Goal: Task Accomplishment & Management: Manage account settings

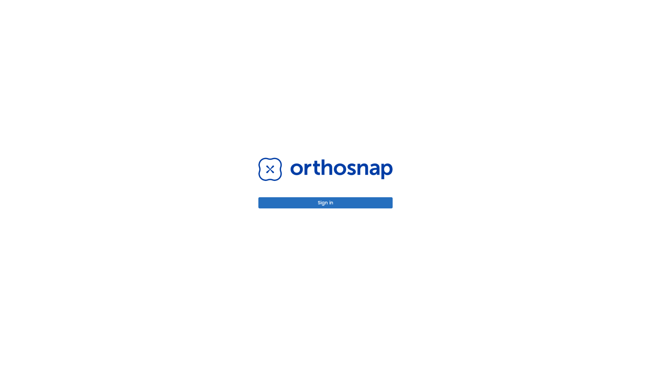
click at [326, 203] on button "Sign in" at bounding box center [325, 202] width 134 height 11
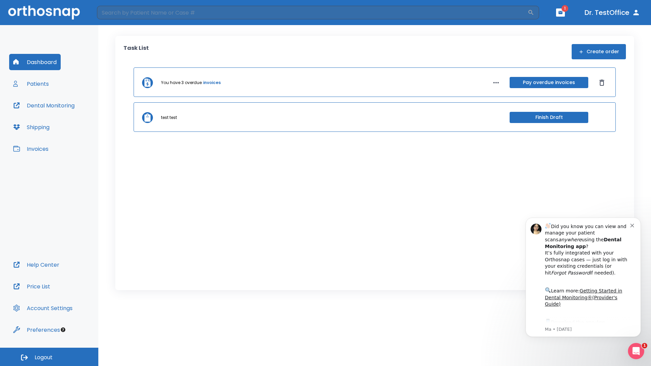
click at [49, 357] on span "Logout" at bounding box center [44, 357] width 18 height 7
